Goal: Entertainment & Leisure: Consume media (video, audio)

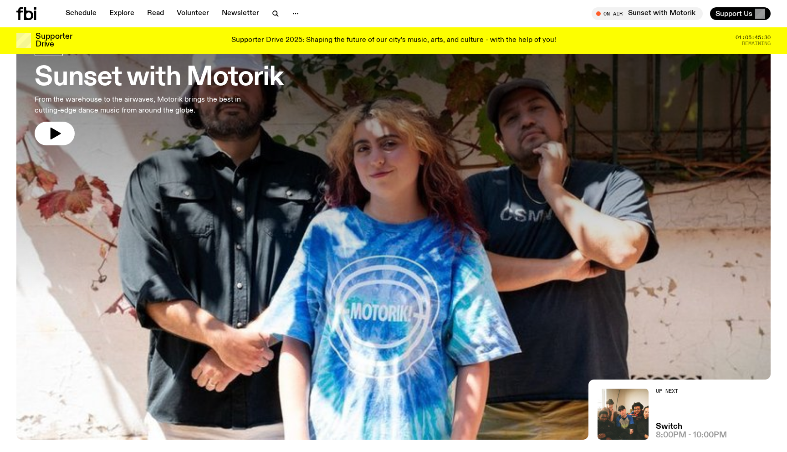
scroll to position [183, 0]
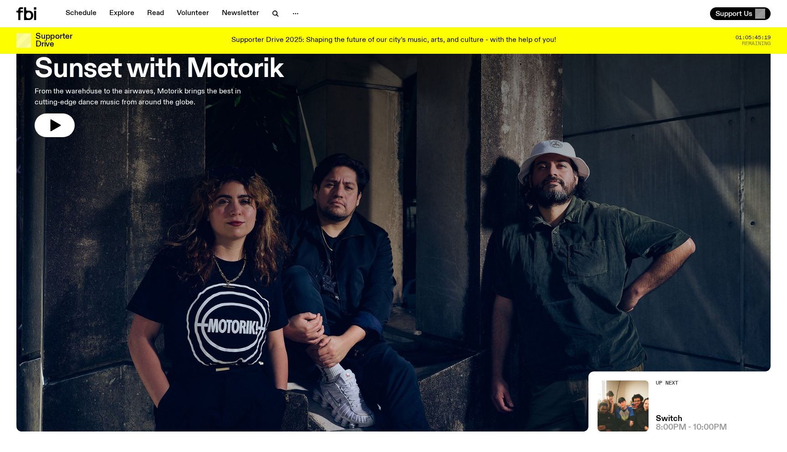
scroll to position [73, 0]
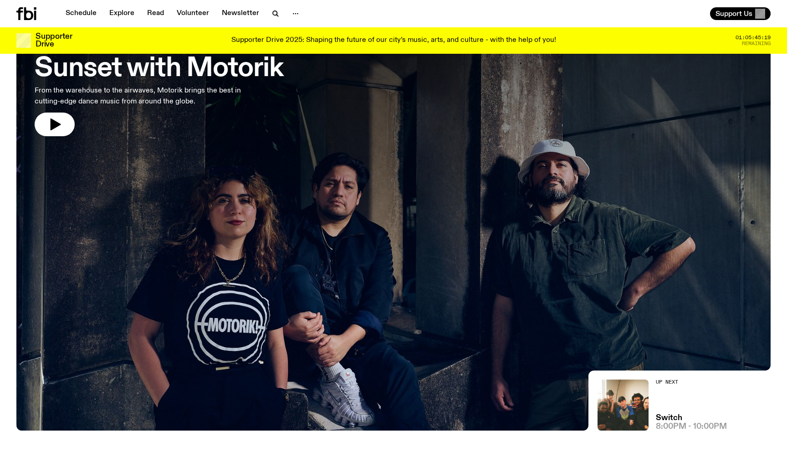
click at [256, 230] on div at bounding box center [393, 147] width 754 height 283
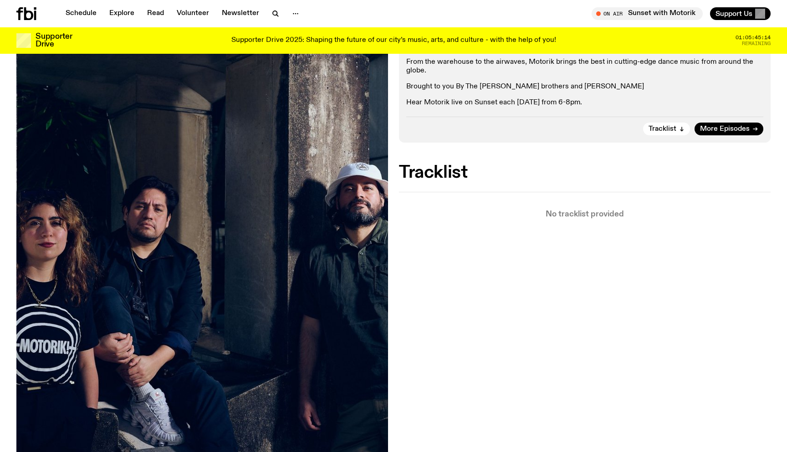
scroll to position [174, 0]
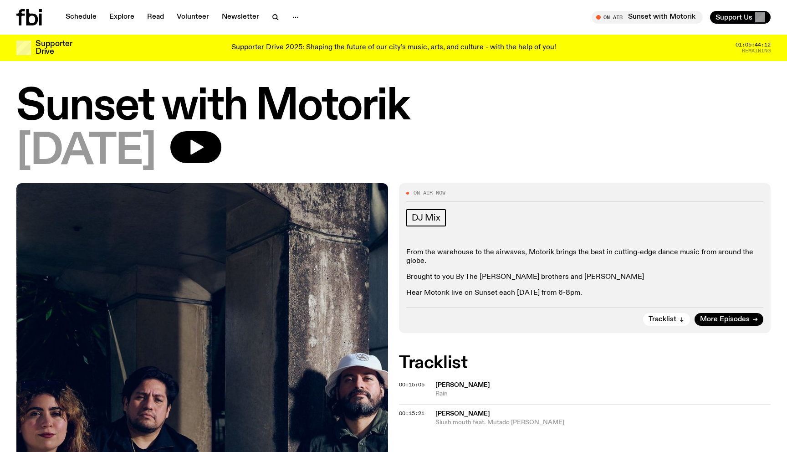
click at [35, 13] on icon at bounding box center [28, 17] width 25 height 16
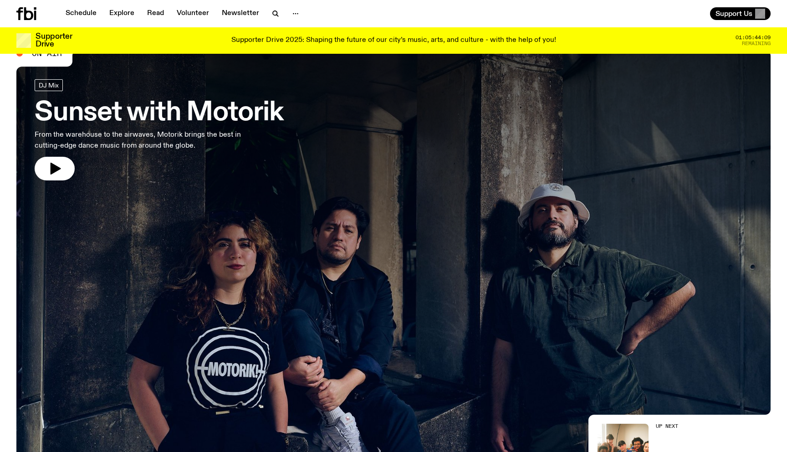
scroll to position [31, 0]
